Goal: Transaction & Acquisition: Purchase product/service

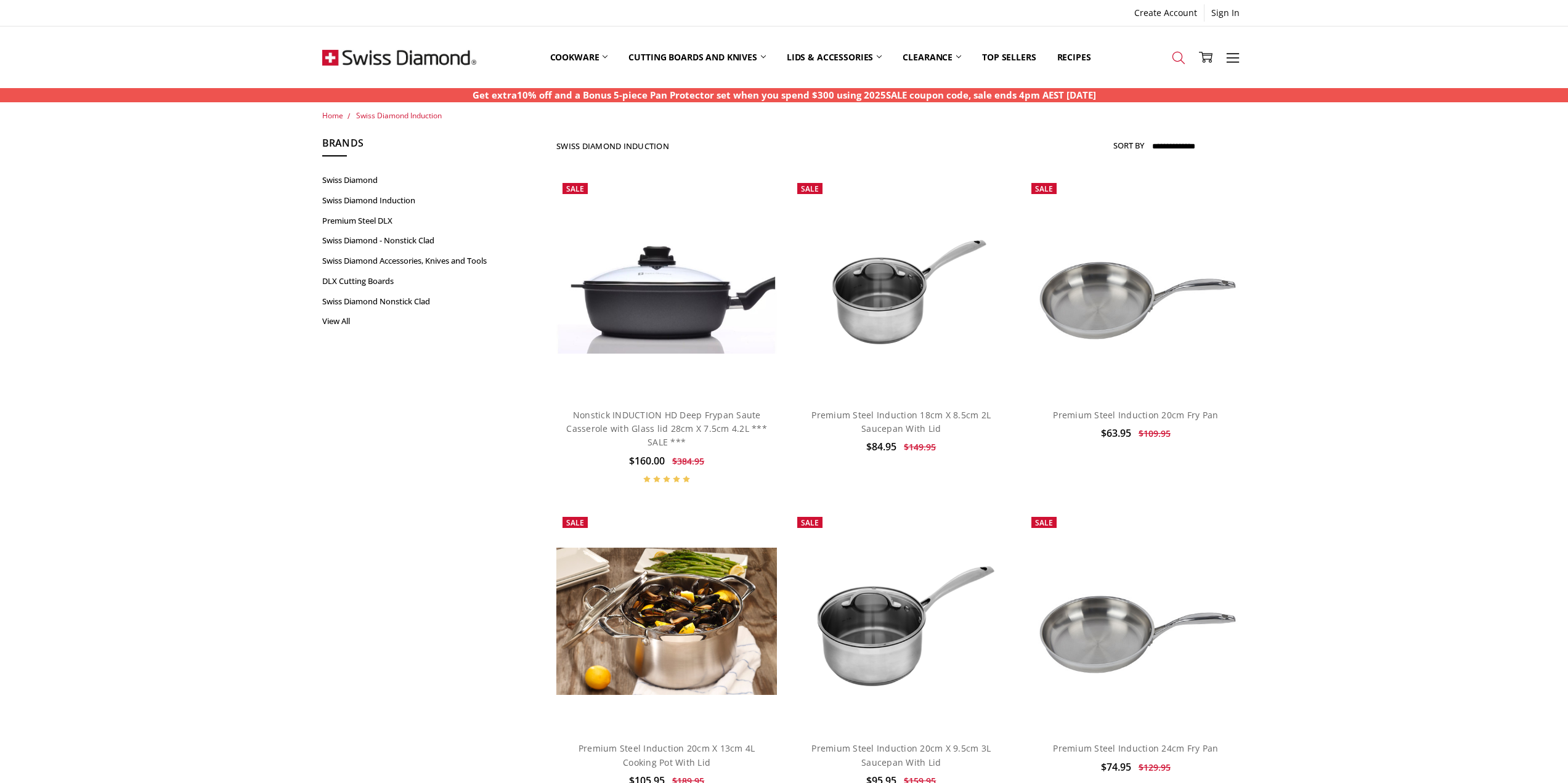
click at [1175, 58] on icon at bounding box center [1179, 58] width 14 height 14
type input "***"
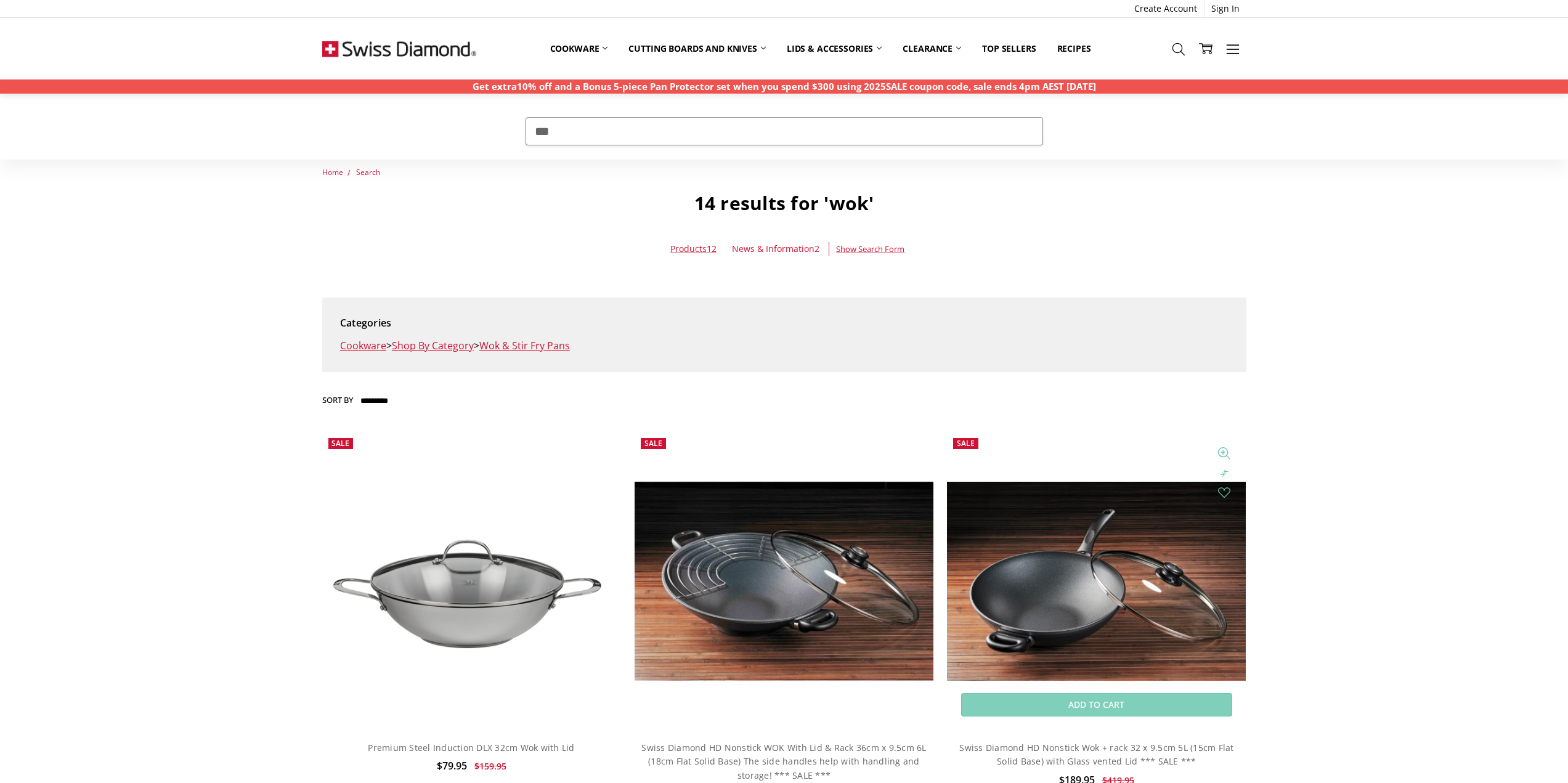
scroll to position [62, 0]
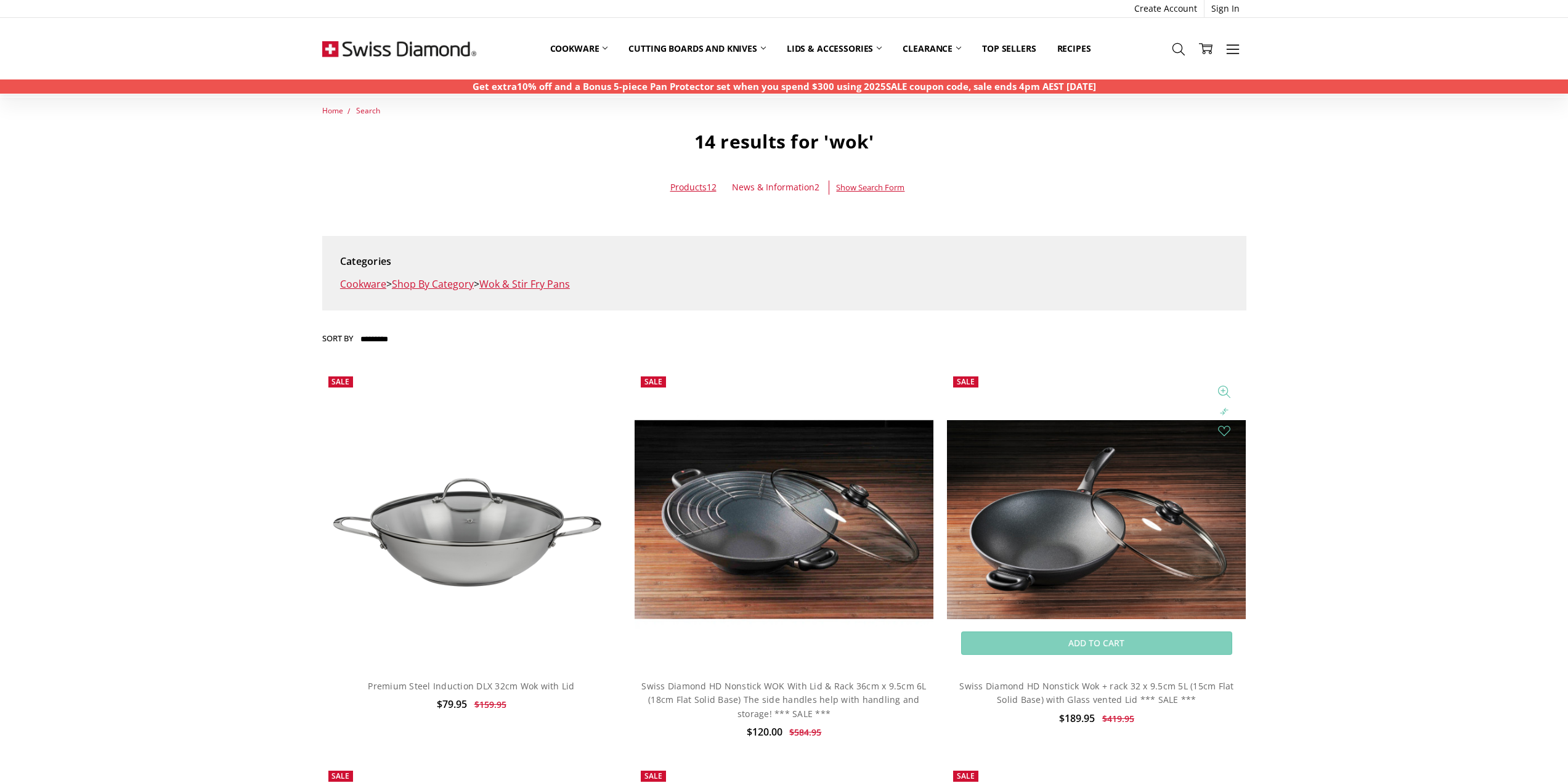
click at [1041, 535] on img at bounding box center [1096, 520] width 299 height 199
